Goal: Information Seeking & Learning: Learn about a topic

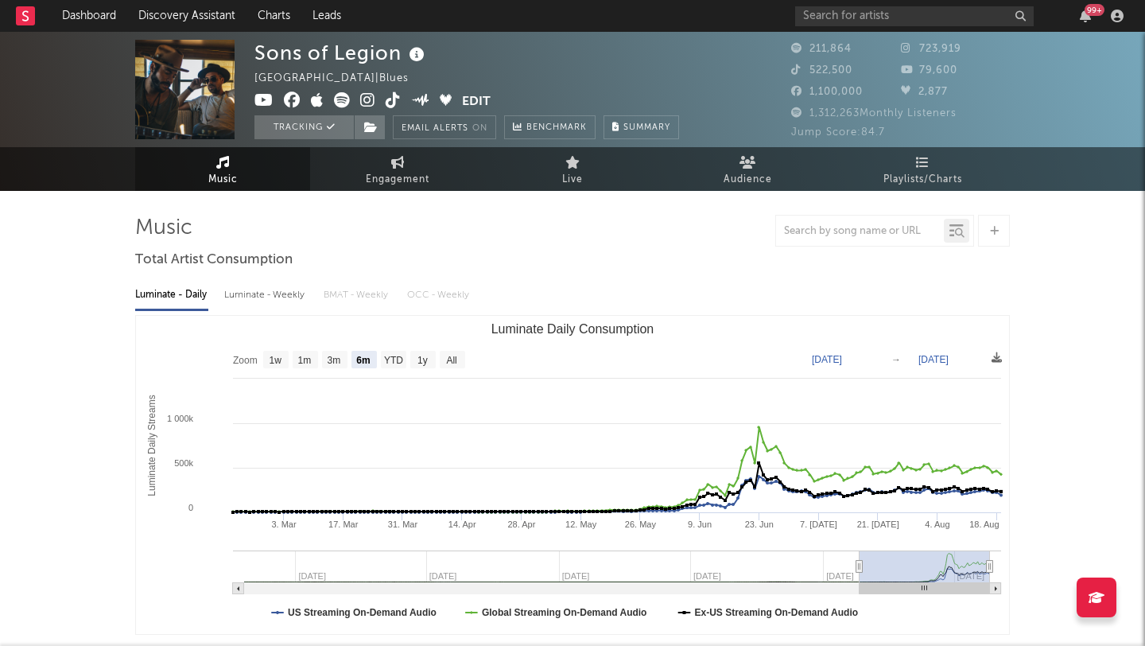
select select "6m"
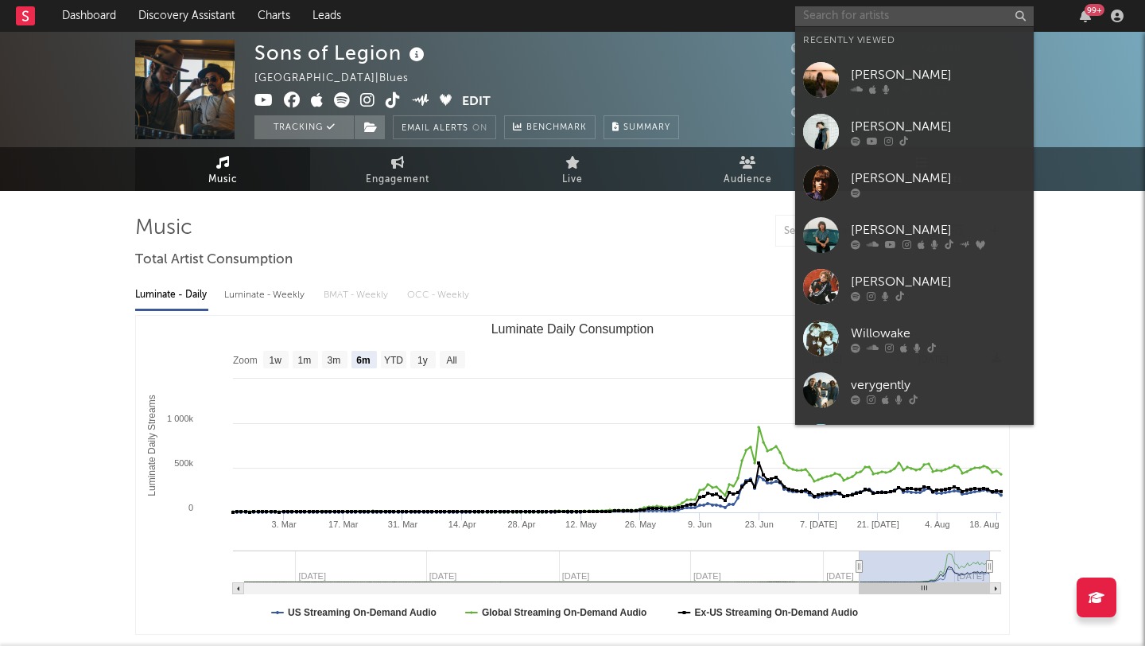
click at [829, 15] on input "text" at bounding box center [914, 16] width 239 height 20
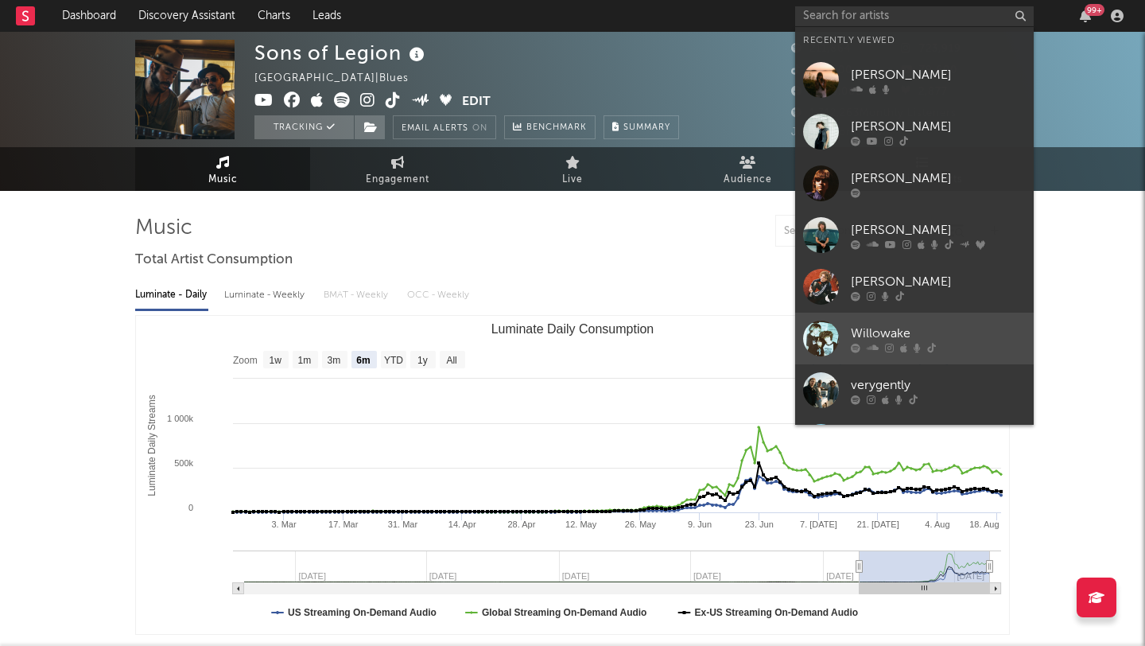
click at [889, 336] on div "Willowake" at bounding box center [938, 333] width 175 height 19
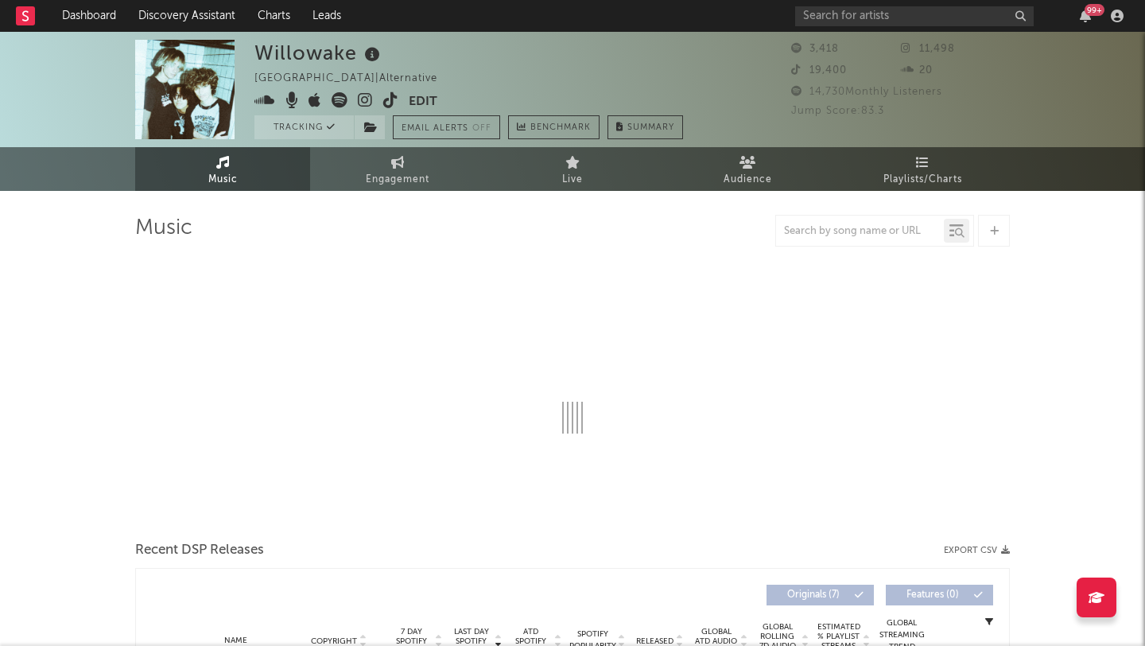
select select "1w"
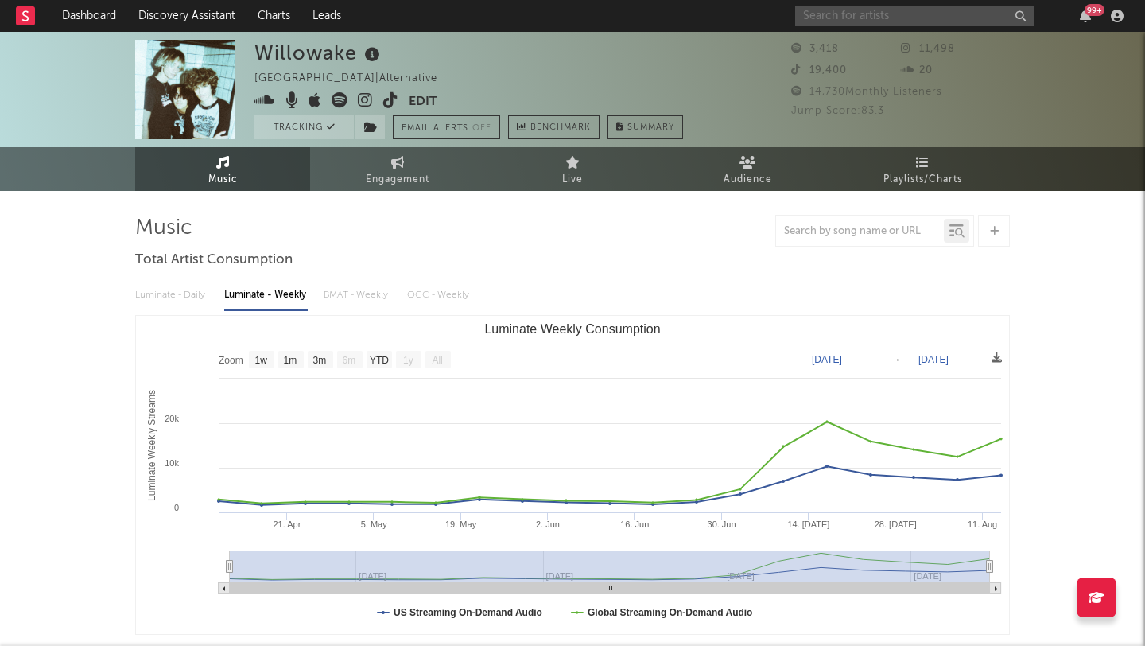
click at [856, 19] on input "text" at bounding box center [914, 16] width 239 height 20
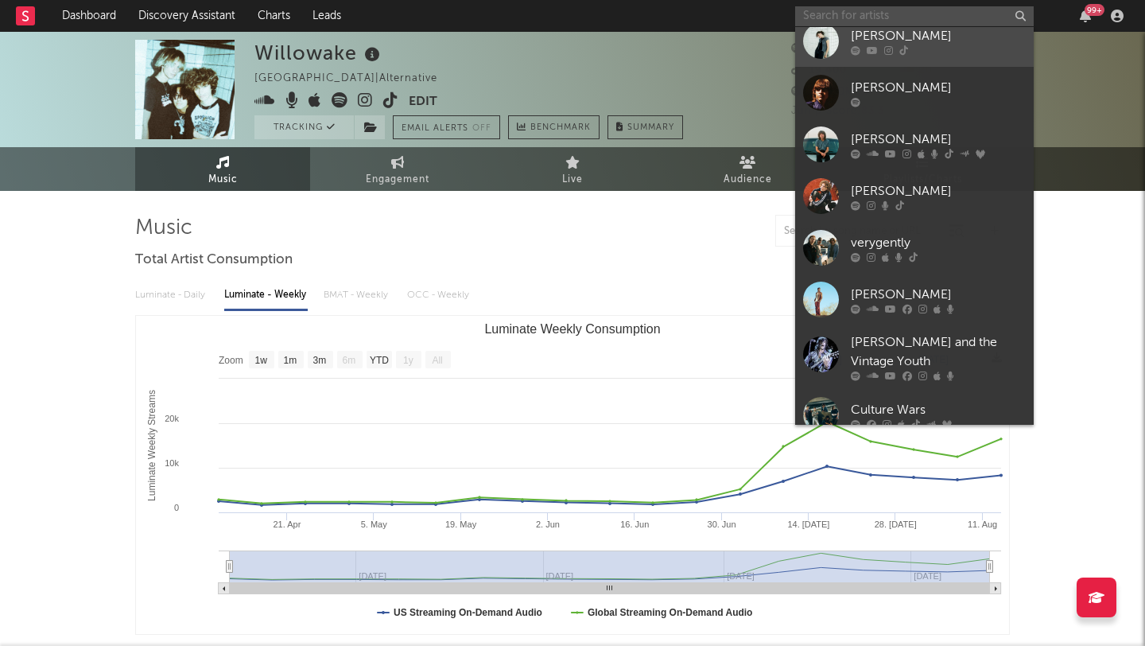
scroll to position [143, 0]
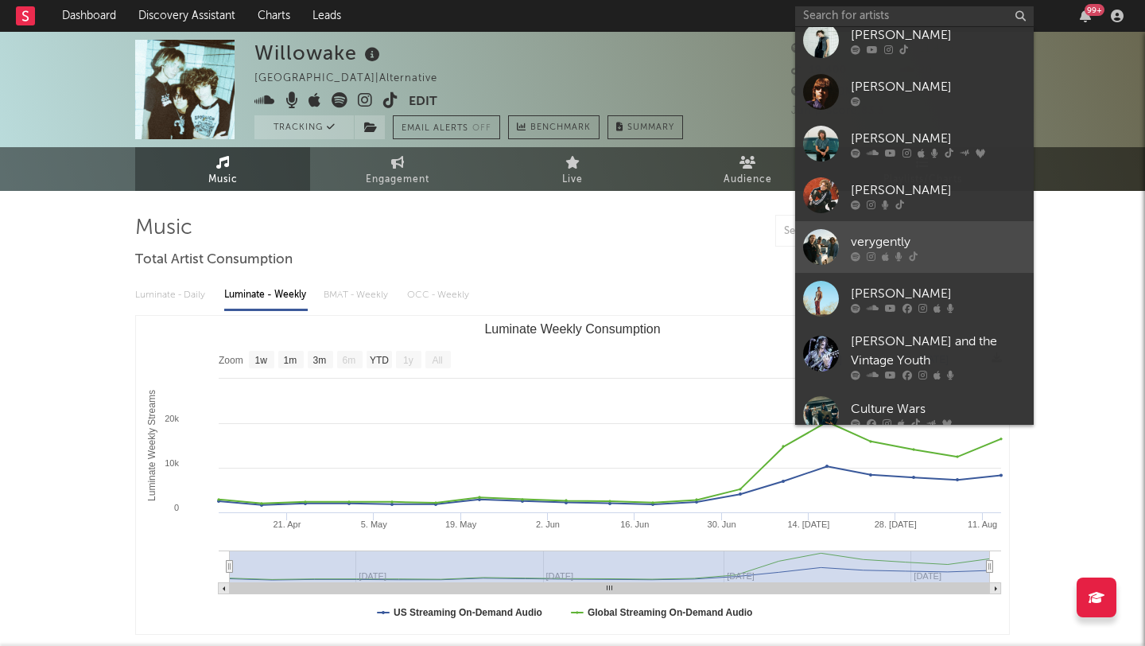
click at [897, 235] on div "verygently" at bounding box center [938, 241] width 175 height 19
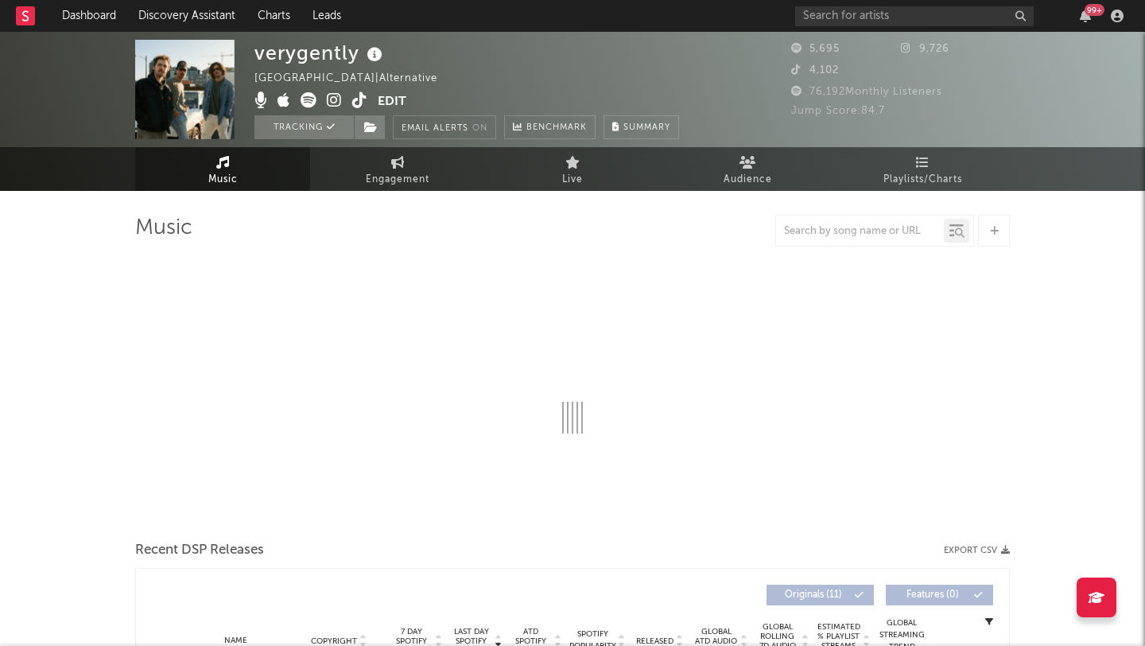
select select "6m"
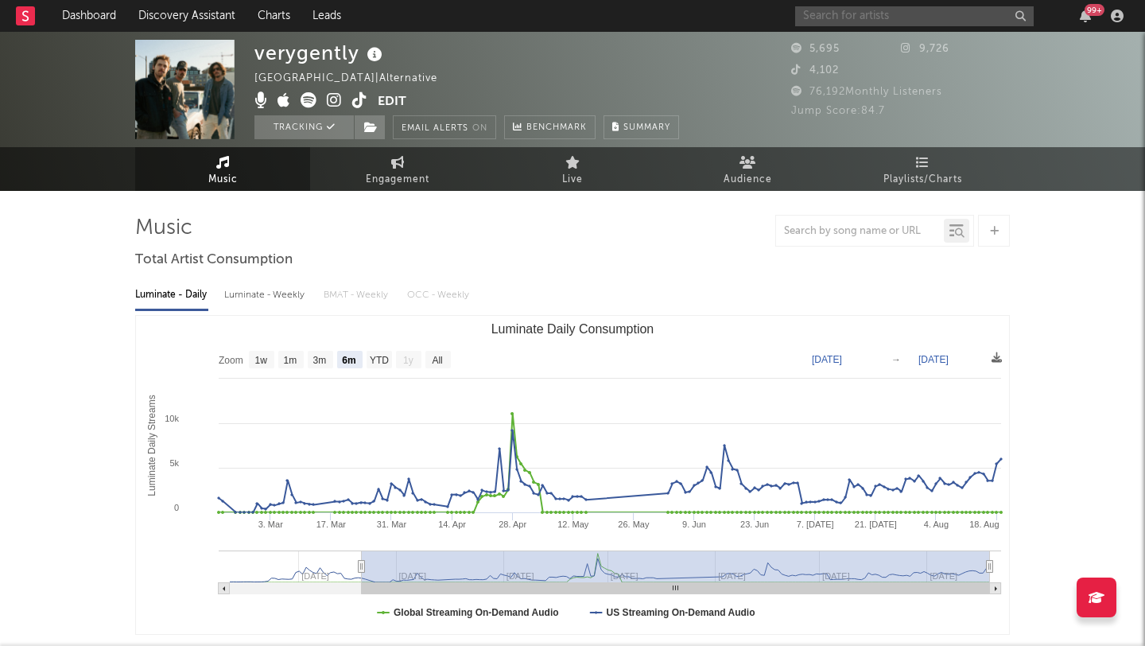
click at [890, 20] on input "text" at bounding box center [914, 16] width 239 height 20
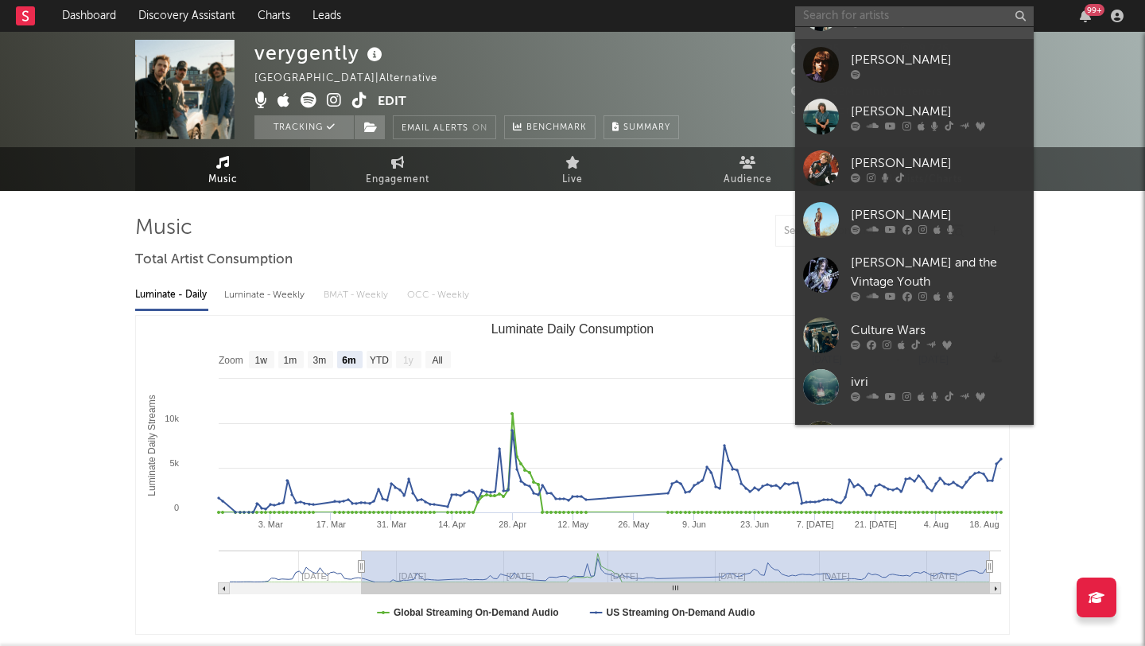
scroll to position [221, 0]
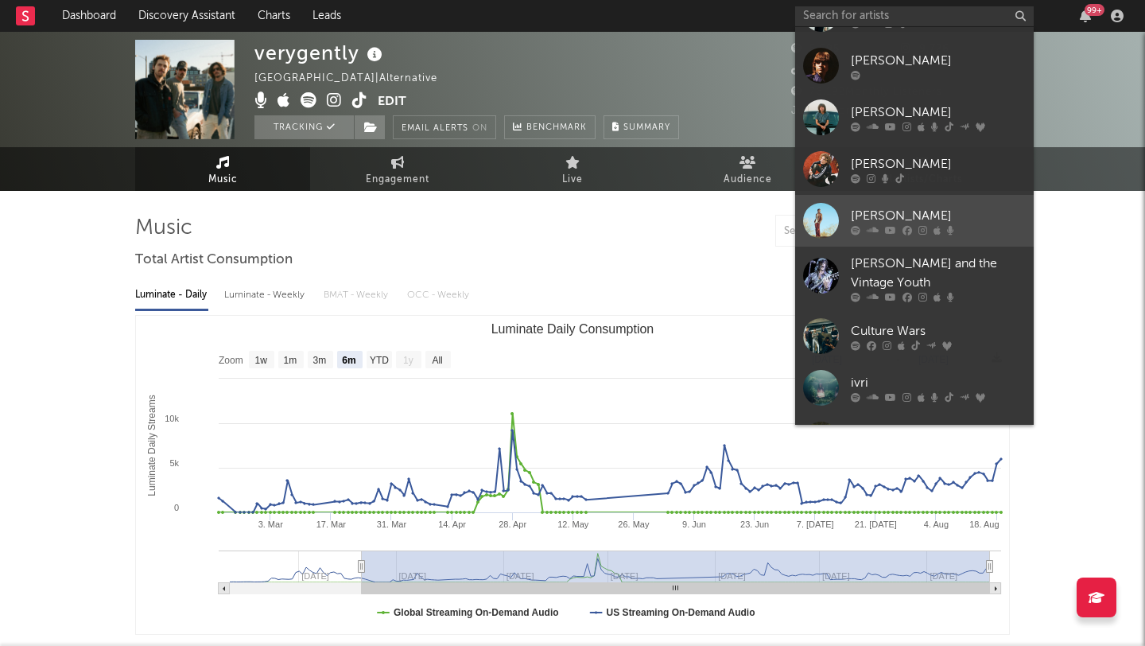
click at [953, 212] on div "[PERSON_NAME]" at bounding box center [938, 215] width 175 height 19
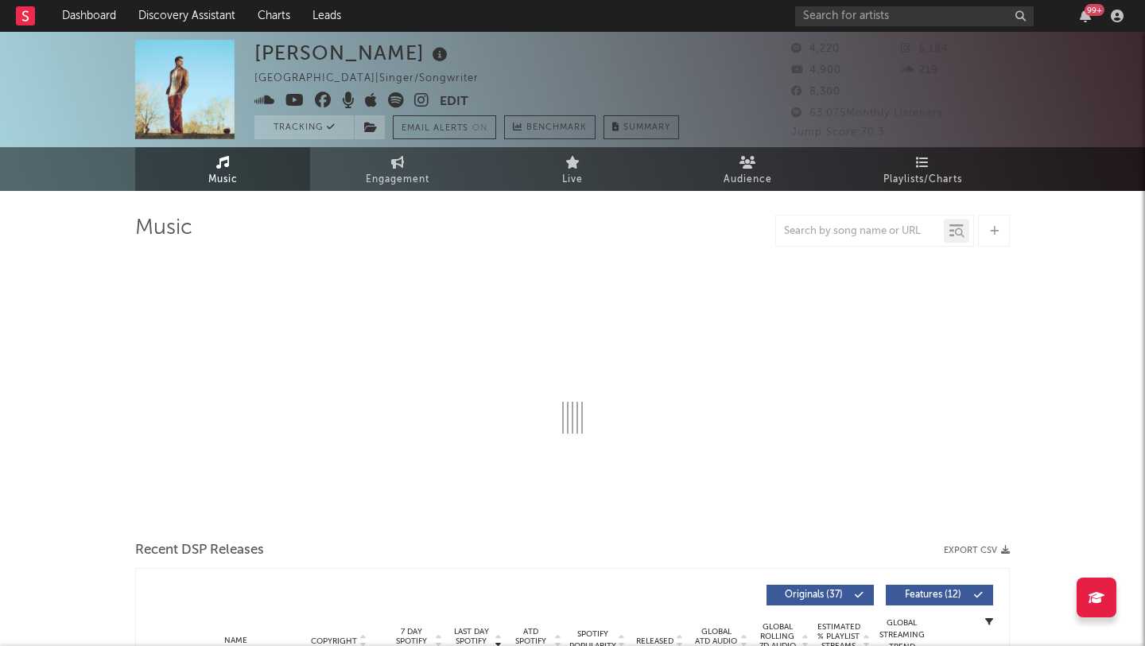
select select "6m"
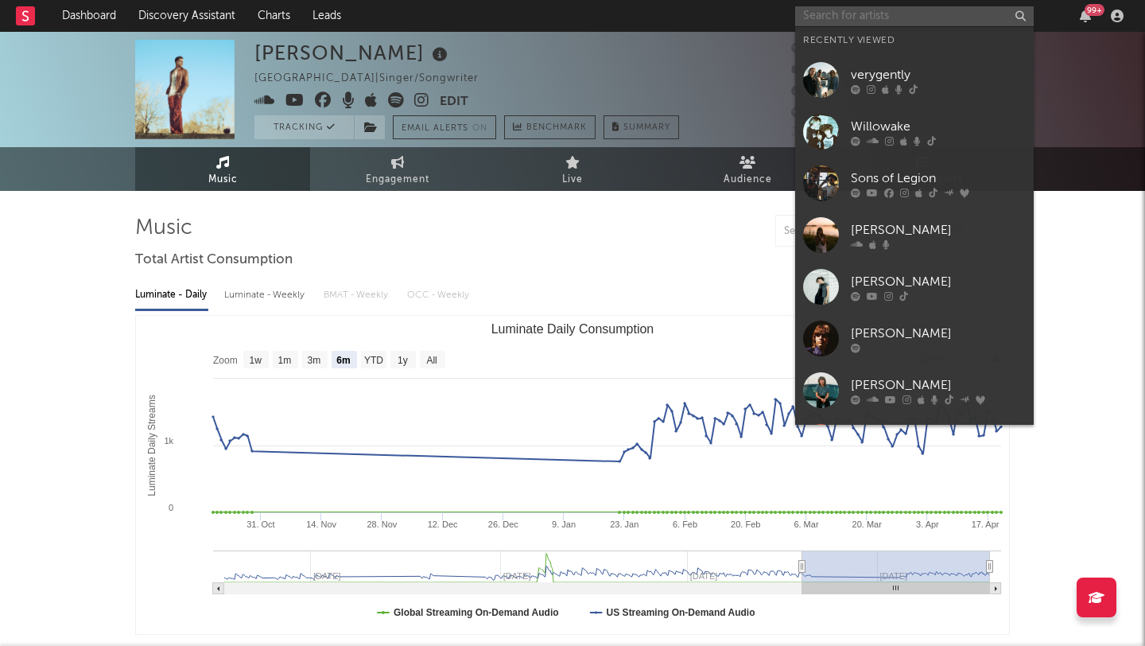
click at [860, 13] on input "text" at bounding box center [914, 16] width 239 height 20
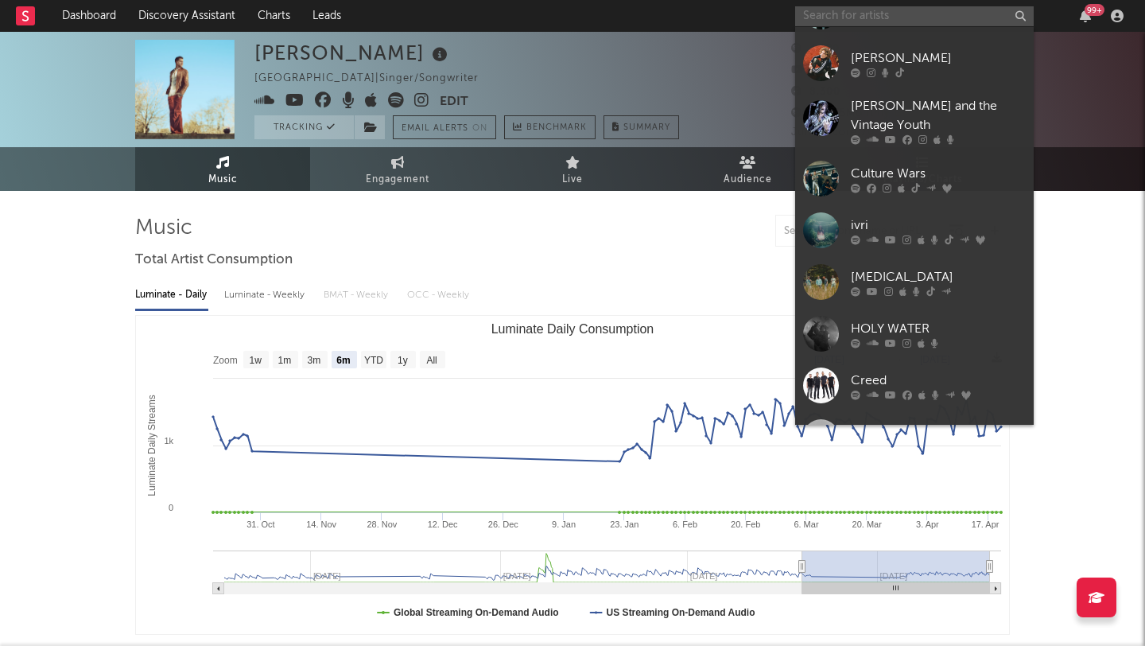
scroll to position [385, 0]
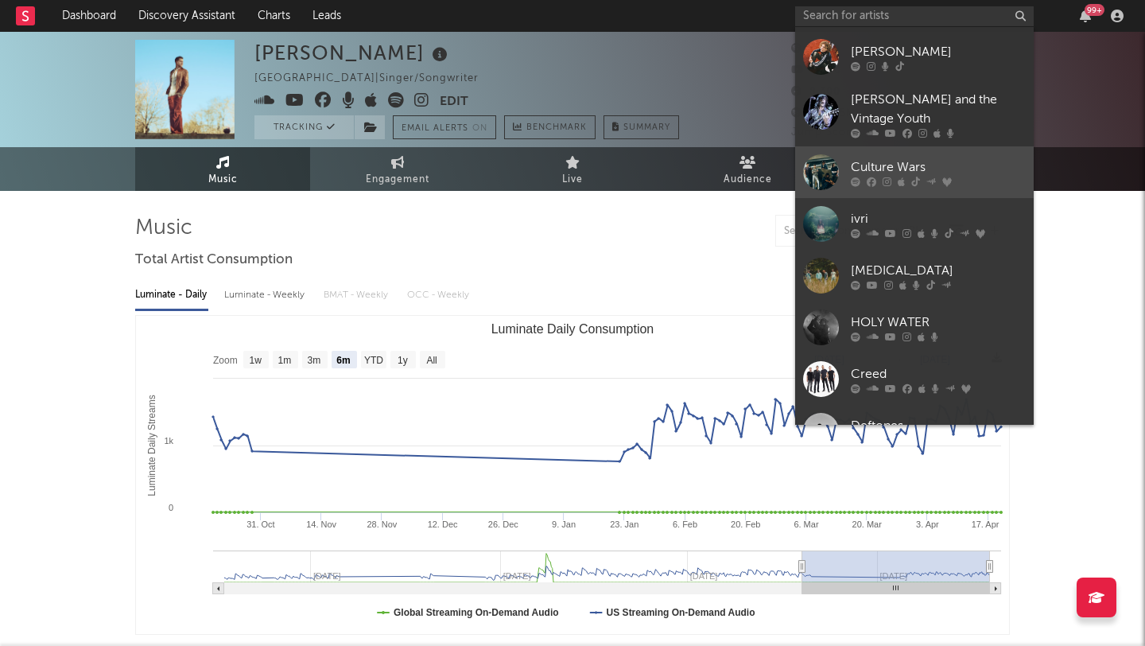
click at [964, 160] on div "Culture Wars" at bounding box center [938, 166] width 175 height 19
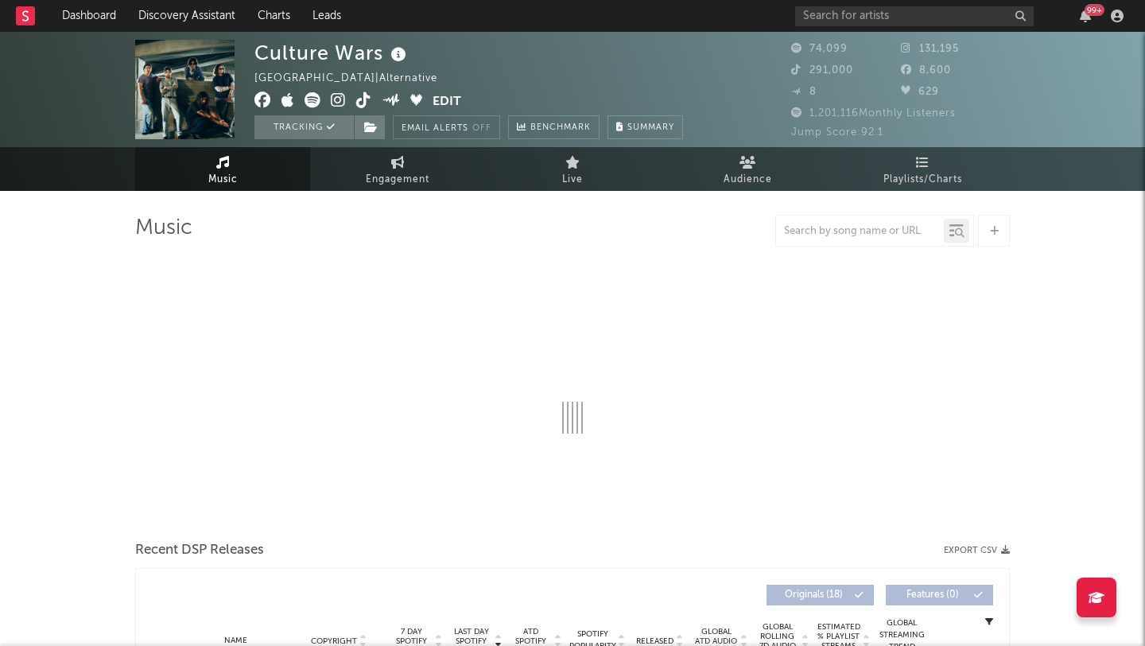
select select "6m"
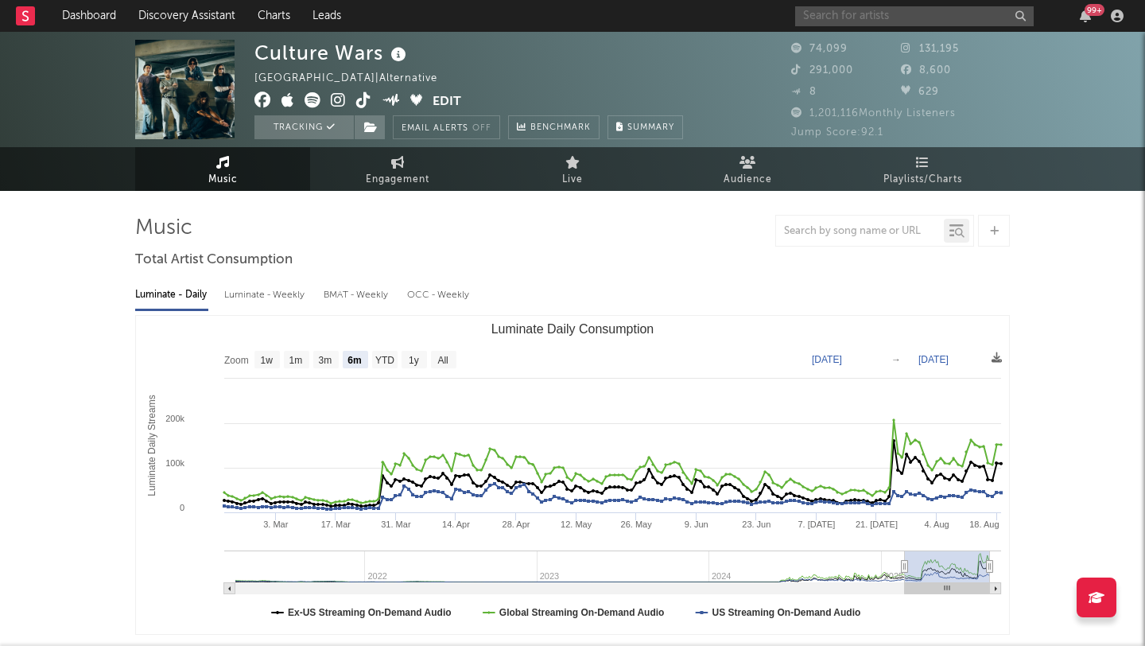
click at [853, 17] on input "text" at bounding box center [914, 16] width 239 height 20
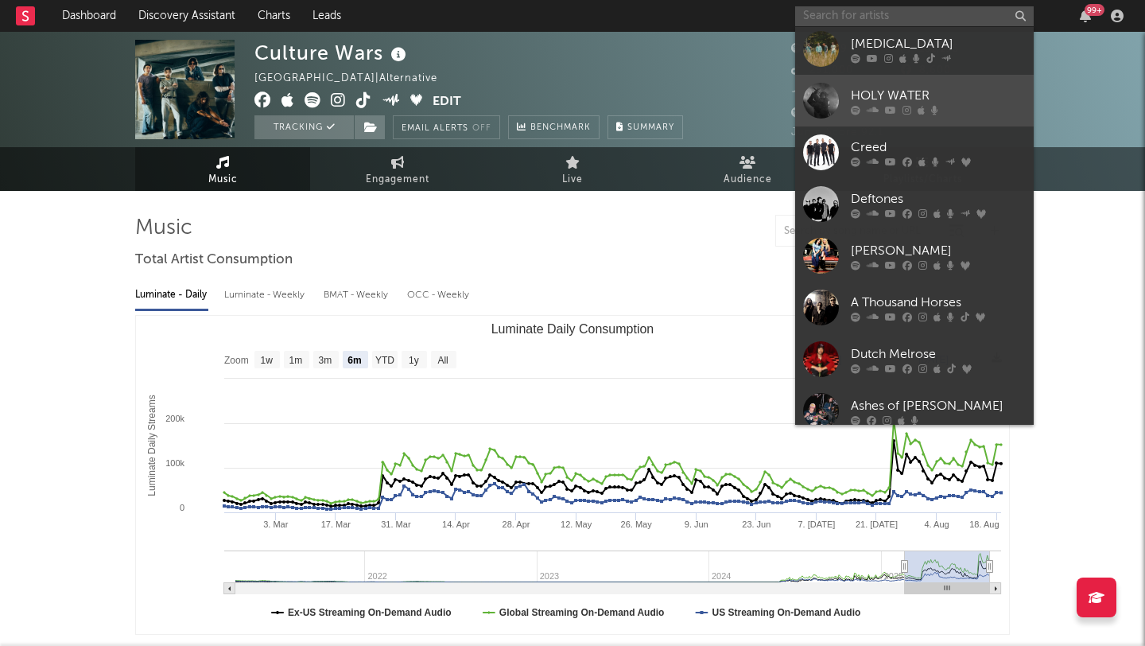
scroll to position [675, 0]
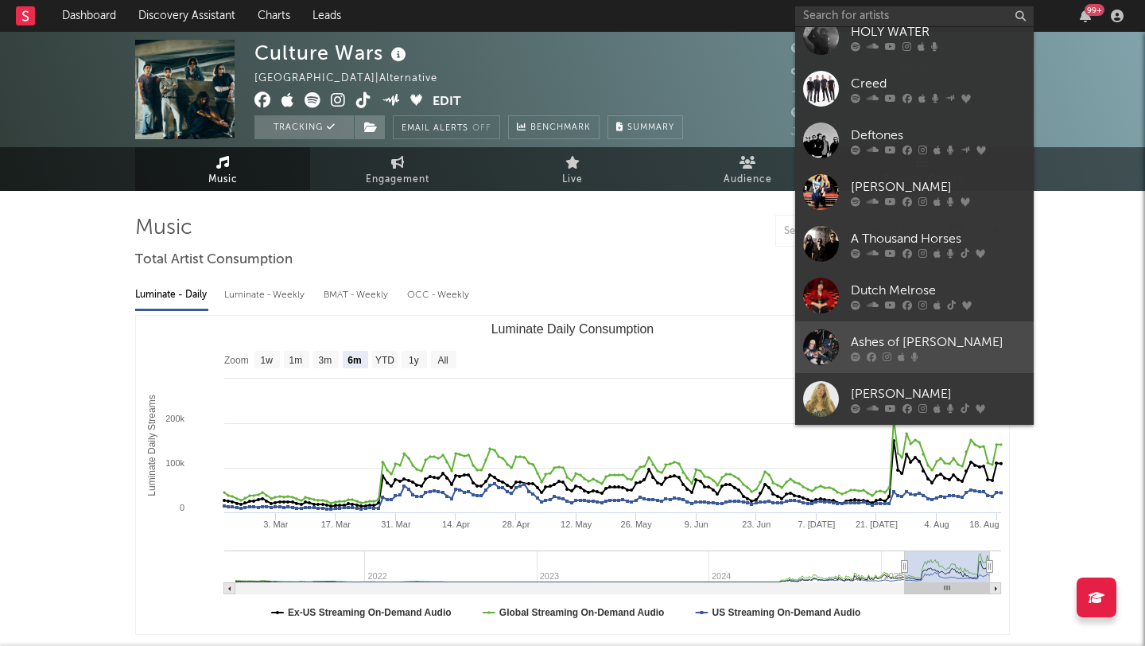
click at [947, 340] on div "Ashes of [PERSON_NAME]" at bounding box center [938, 341] width 175 height 19
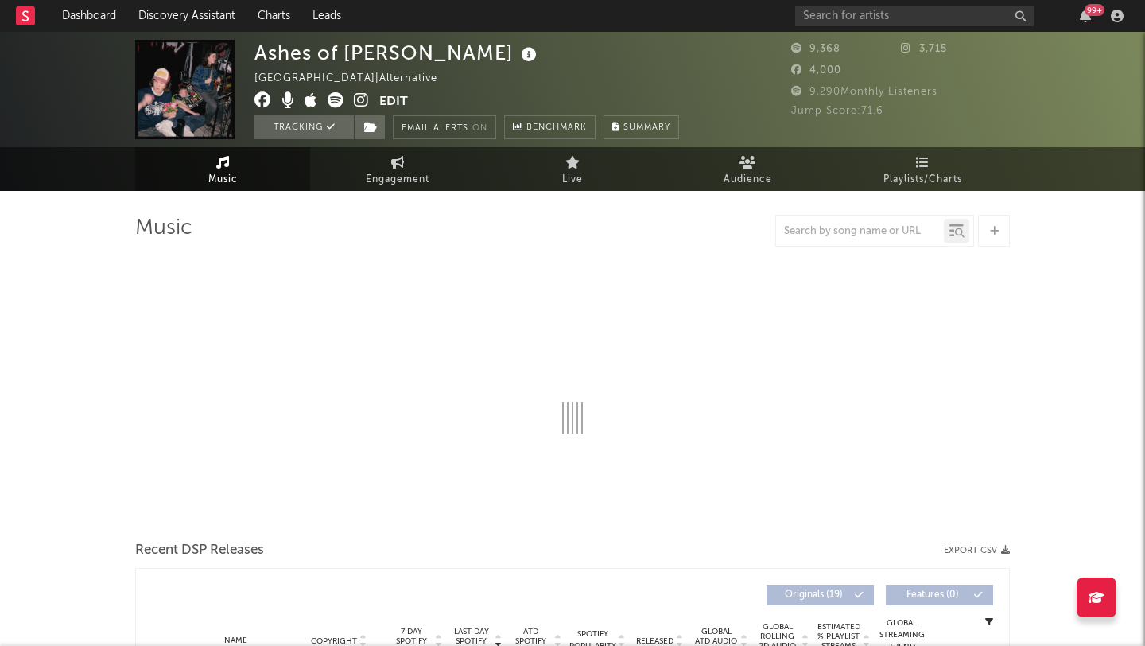
select select "6m"
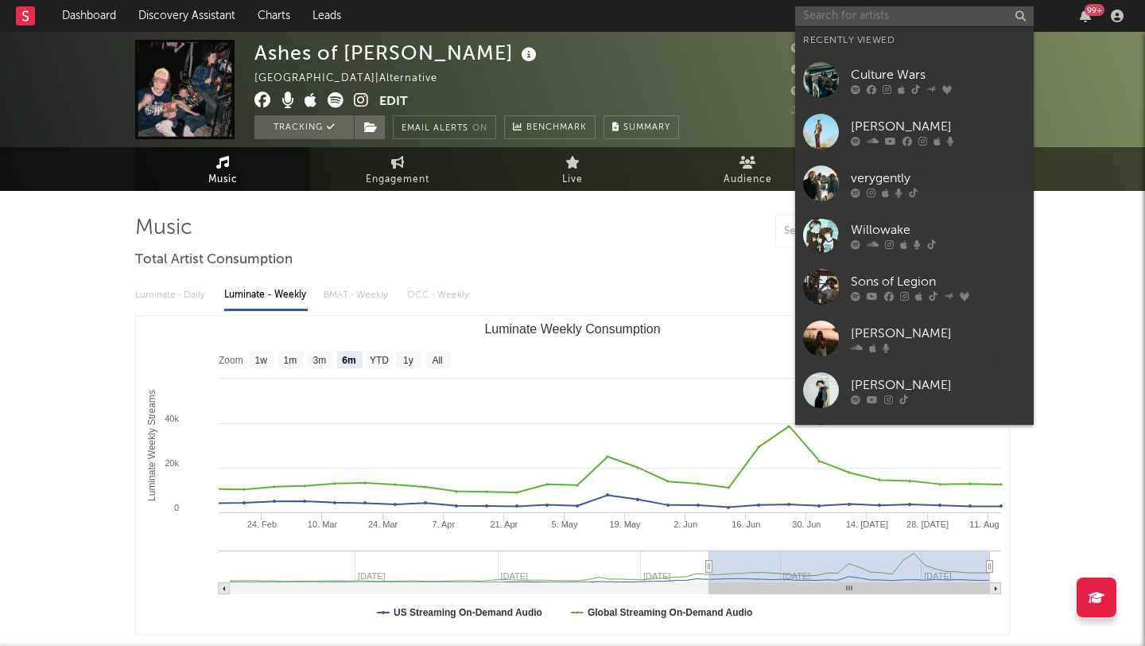
click at [857, 14] on input "text" at bounding box center [914, 16] width 239 height 20
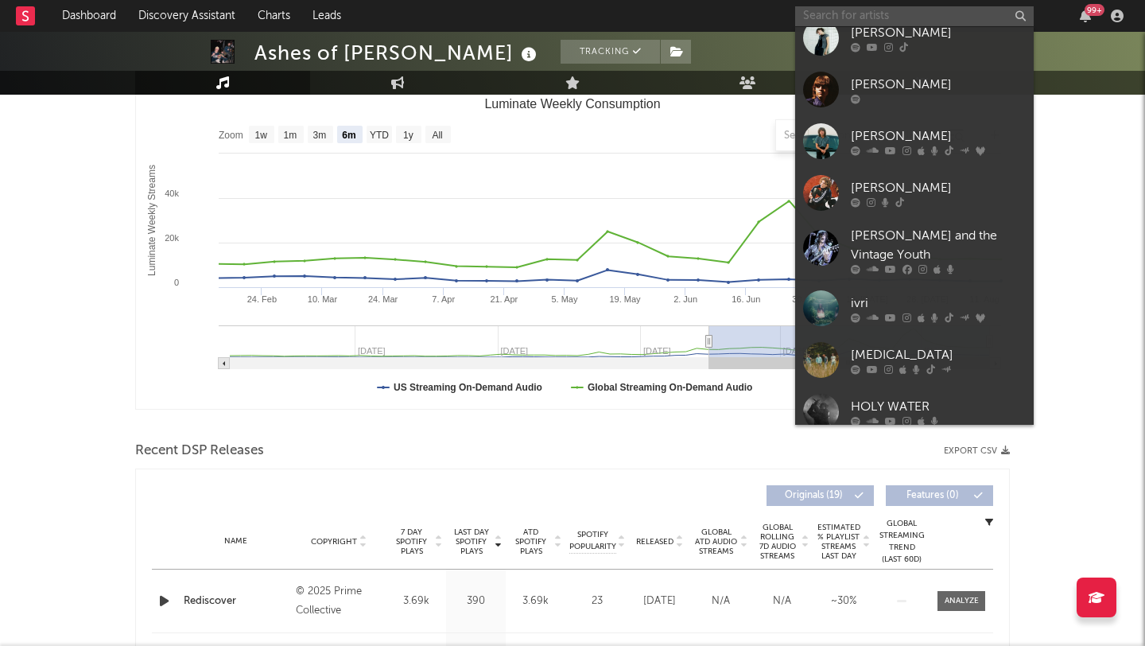
scroll to position [358, 0]
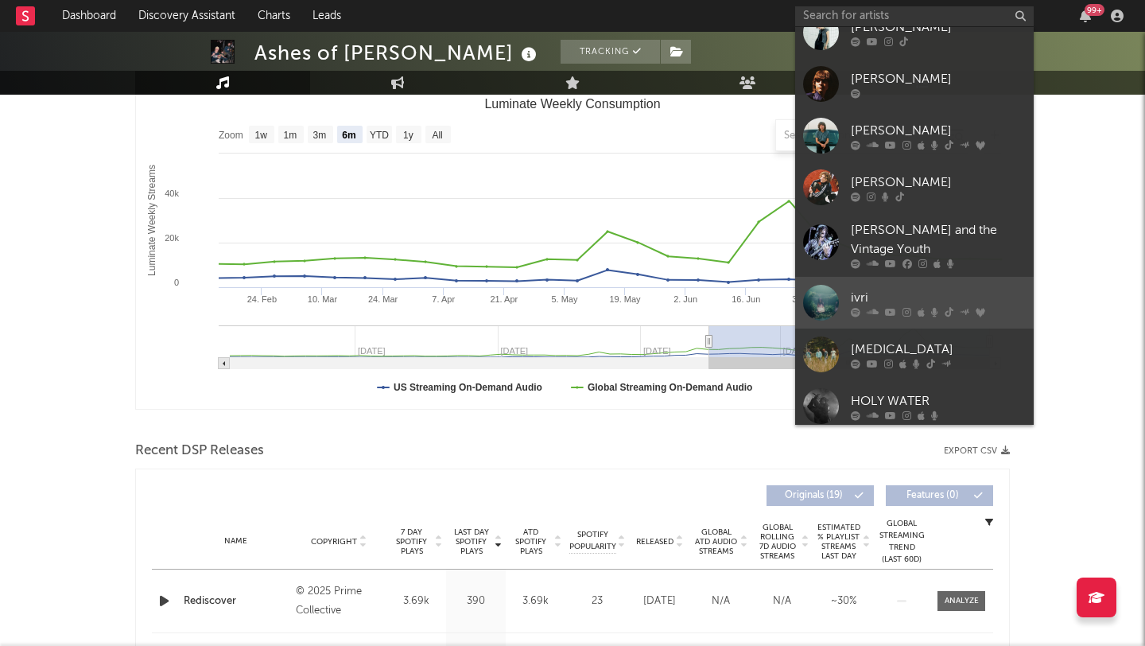
click at [867, 297] on div "ivri" at bounding box center [938, 297] width 175 height 19
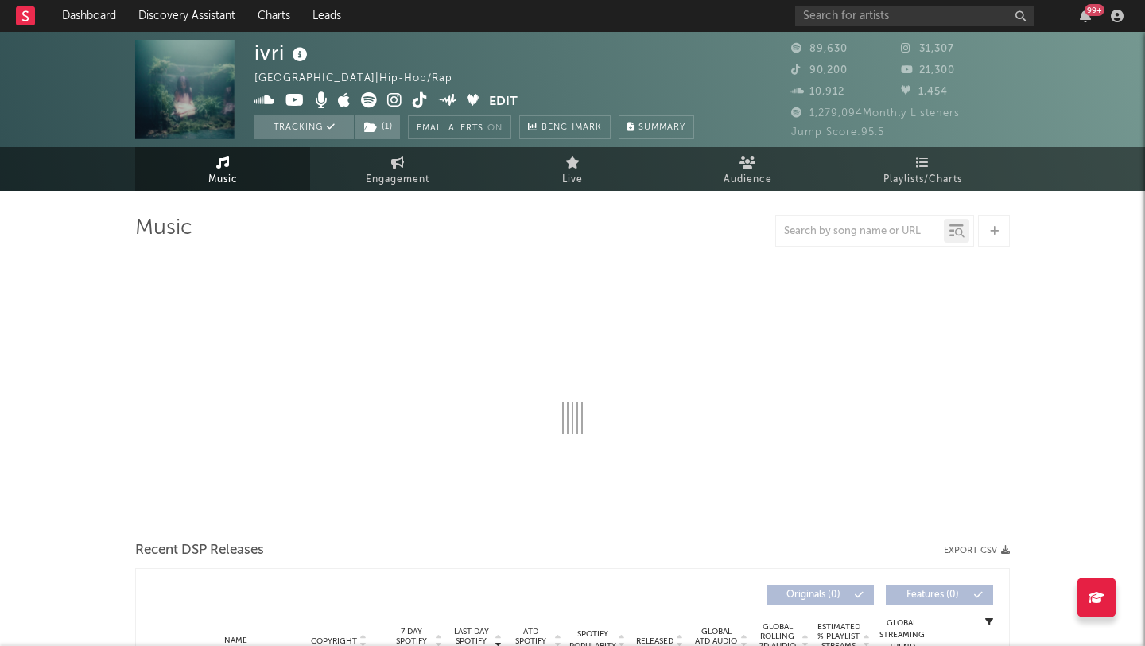
select select "6m"
